Goal: Find specific page/section: Find specific page/section

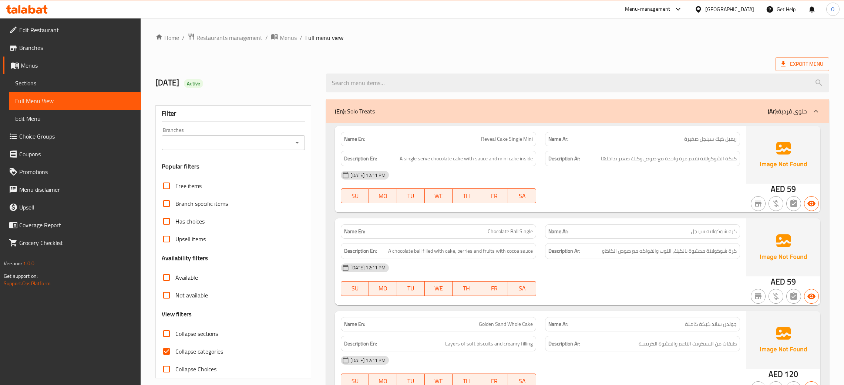
scroll to position [809, 0]
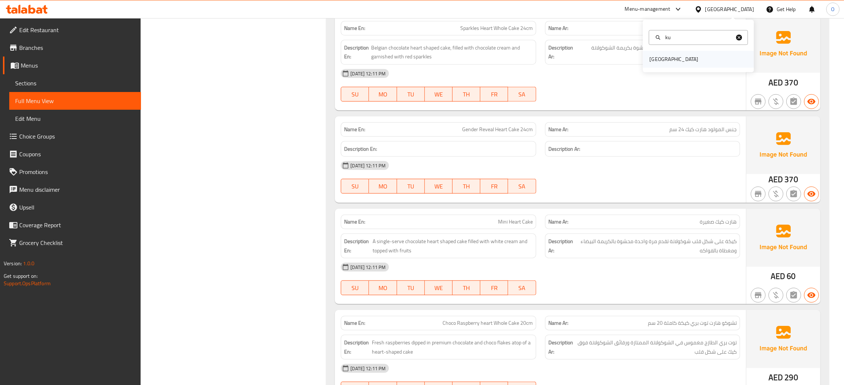
type input "ku"
click at [682, 57] on div "[GEOGRAPHIC_DATA]" at bounding box center [697, 59] width 111 height 17
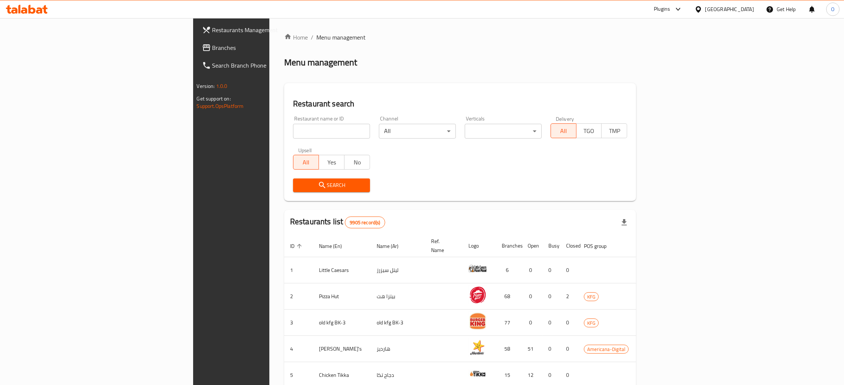
click at [293, 132] on input "search" at bounding box center [331, 131] width 77 height 15
paste input "Centrepoint Baby Shop,"
type input "Centrepoint Baby Shop"
click button "Search" at bounding box center [331, 186] width 77 height 14
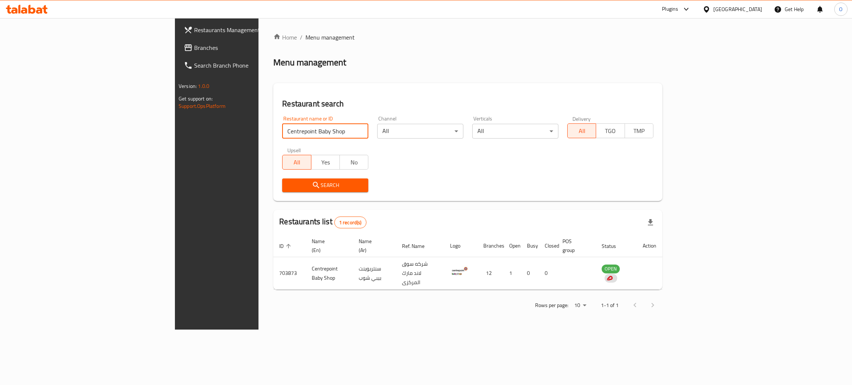
drag, startPoint x: 34, startPoint y: 44, endPoint x: 50, endPoint y: 49, distance: 16.0
click at [194, 44] on span "Branches" at bounding box center [252, 47] width 117 height 9
